Goal: Task Accomplishment & Management: Complete application form

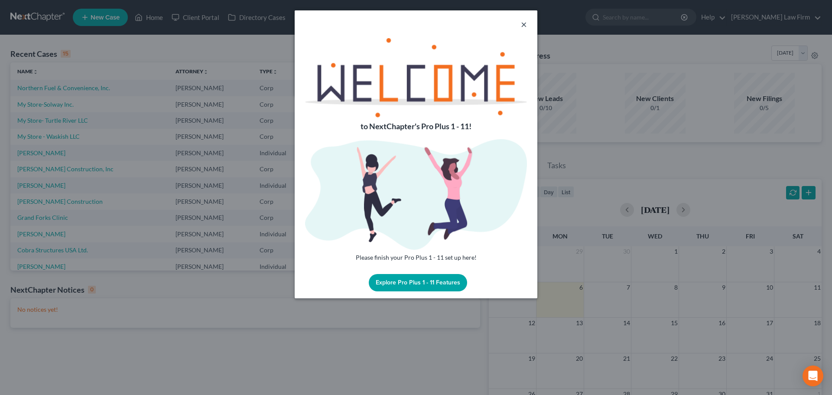
drag, startPoint x: 524, startPoint y: 21, endPoint x: 518, endPoint y: 23, distance: 6.6
click at [524, 21] on button "×" at bounding box center [524, 24] width 6 height 10
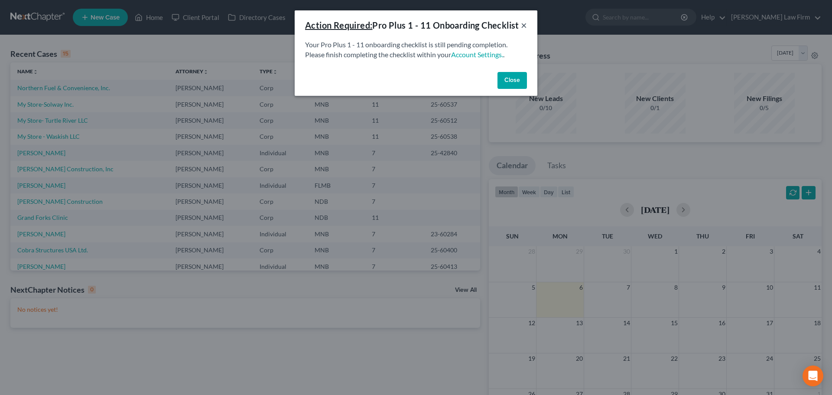
drag, startPoint x: 523, startPoint y: 28, endPoint x: 459, endPoint y: 46, distance: 66.3
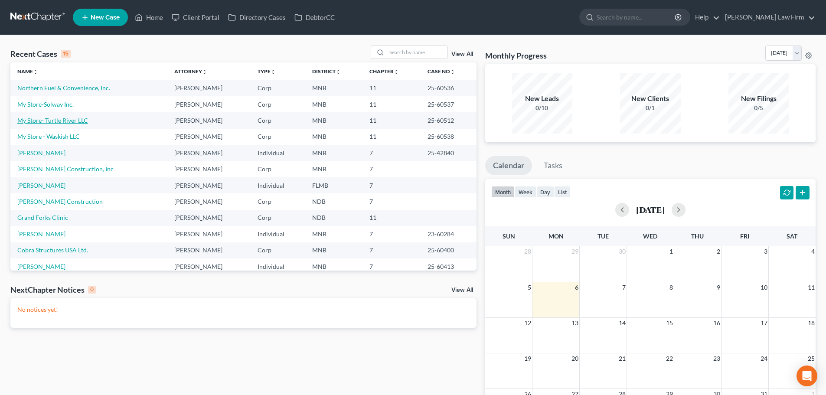
click at [50, 120] on link "My Store- Turtle River LLC" at bounding box center [52, 120] width 71 height 7
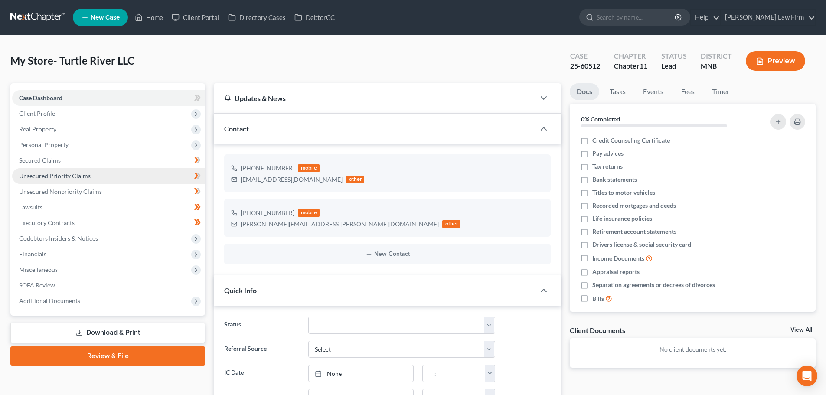
drag, startPoint x: 82, startPoint y: 176, endPoint x: 87, endPoint y: 180, distance: 6.2
click at [82, 176] on span "Unsecured Priority Claims" at bounding box center [55, 175] width 72 height 7
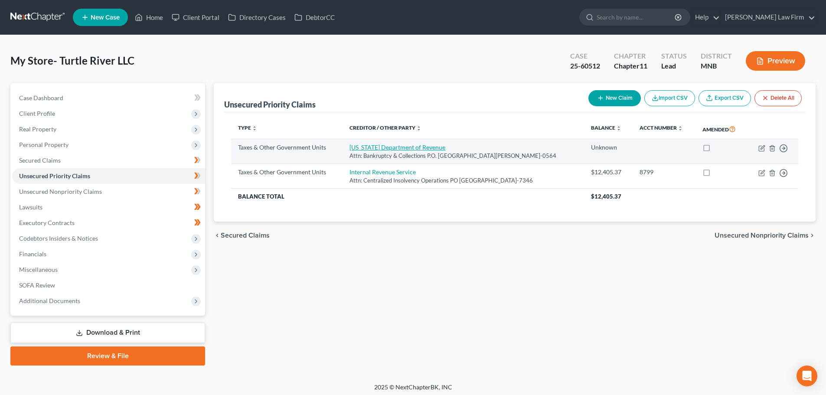
click at [396, 148] on link "[US_STATE] Department of Revenue" at bounding box center [397, 146] width 96 height 7
select select "2"
select select "24"
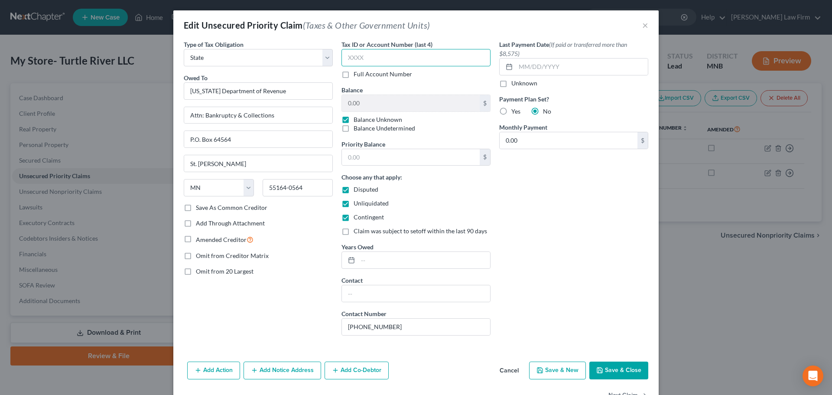
click at [385, 59] on input "text" at bounding box center [416, 57] width 149 height 17
type input "8799"
click at [354, 118] on label "Balance Unknown" at bounding box center [378, 119] width 49 height 9
click at [357, 118] on input "Balance Unknown" at bounding box center [360, 118] width 6 height 6
checkbox input "false"
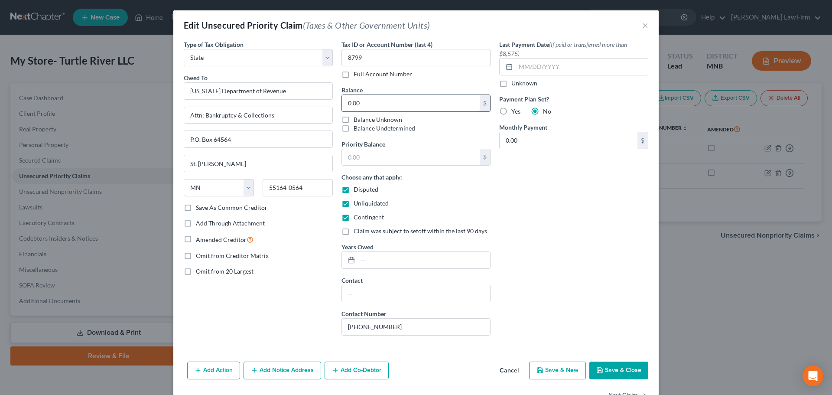
click at [381, 101] on input "0.00" at bounding box center [411, 103] width 138 height 16
type input "30,113.85"
click at [372, 153] on input "text" at bounding box center [411, 157] width 138 height 16
type input "20,584.32"
click at [196, 238] on label "Amended Creditor" at bounding box center [225, 240] width 58 height 10
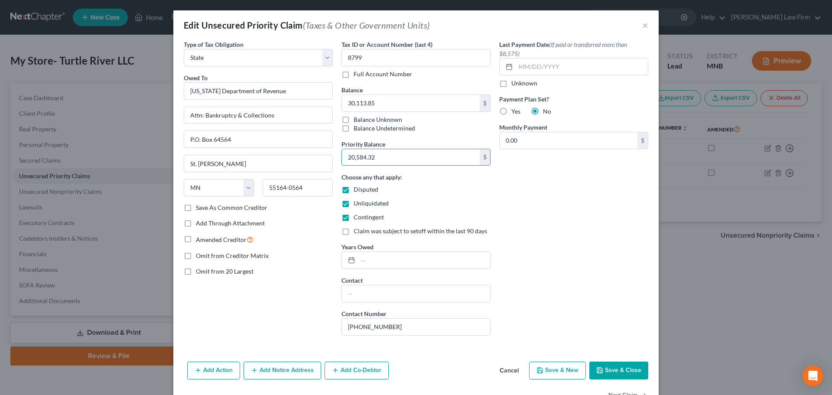
click at [199, 238] on input "Amended Creditor" at bounding box center [202, 238] width 6 height 6
checkbox input "true"
drag, startPoint x: 393, startPoint y: 323, endPoint x: 280, endPoint y: 319, distance: 112.4
click at [280, 319] on div "Type of Tax Obligation * Select Federal City State Franchise Tax Board Other Ow…" at bounding box center [415, 191] width 473 height 303
type input "6515566378"
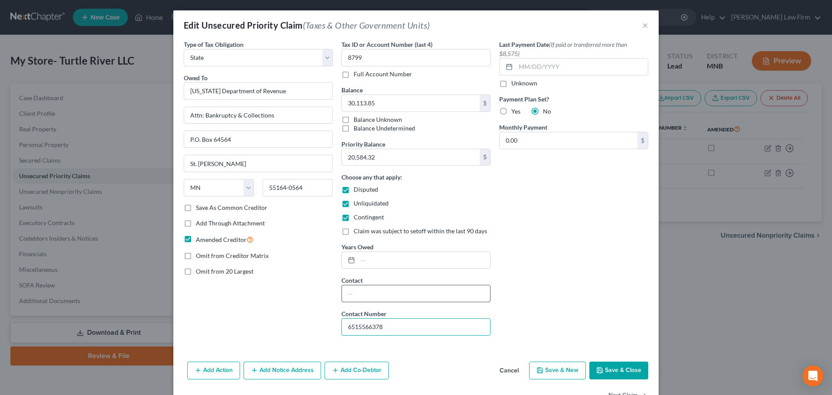
click at [379, 295] on input "text" at bounding box center [416, 293] width 148 height 16
type input "[EMAIL_ADDRESS][DOMAIN_NAME][US_STATE]"
click at [542, 306] on div "Last Payment Date (If paid or transferred more than $8,575) Unknown Payment Pla…" at bounding box center [574, 191] width 158 height 303
click at [618, 370] on button "Save & Close" at bounding box center [619, 371] width 59 height 18
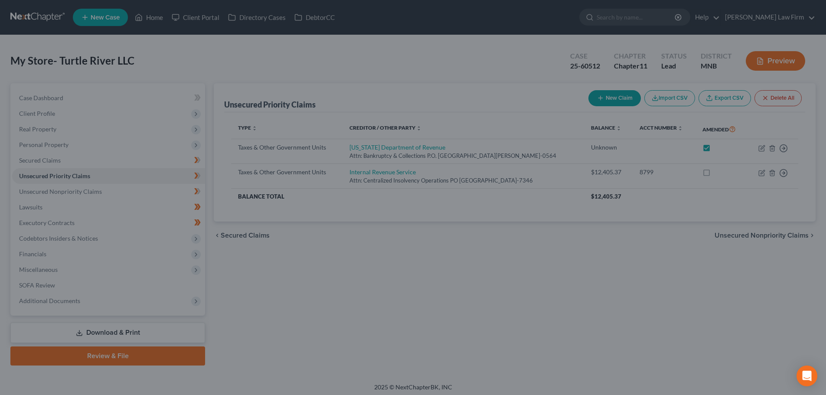
checkbox input "true"
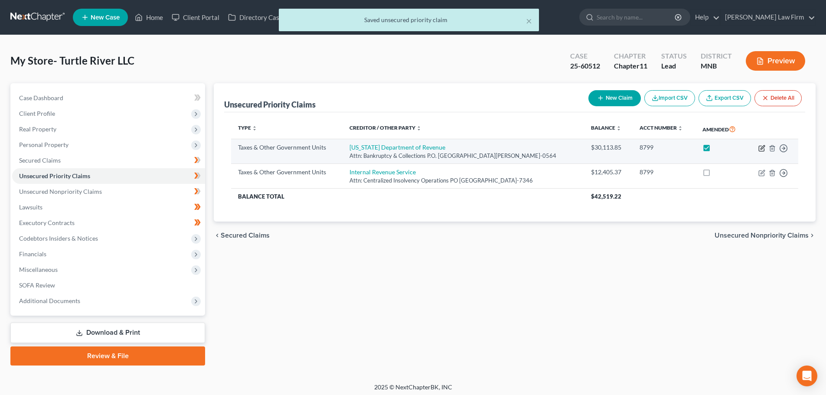
click at [762, 147] on icon "button" at bounding box center [762, 147] width 4 height 4
select select "2"
select select "24"
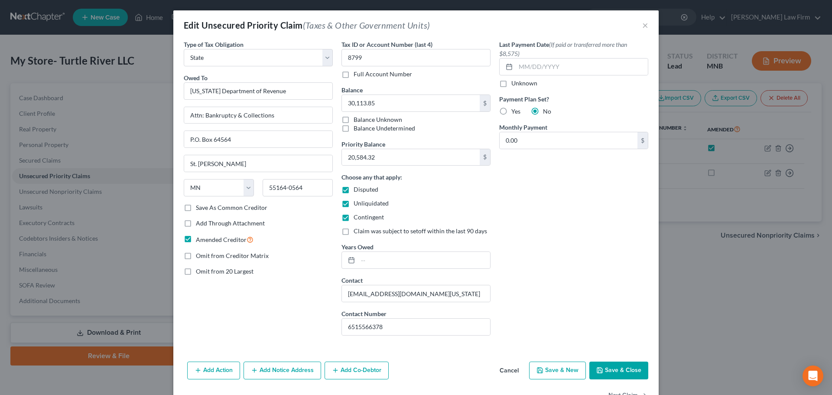
click at [628, 368] on button "Save & Close" at bounding box center [619, 371] width 59 height 18
